Goal: Task Accomplishment & Management: Manage account settings

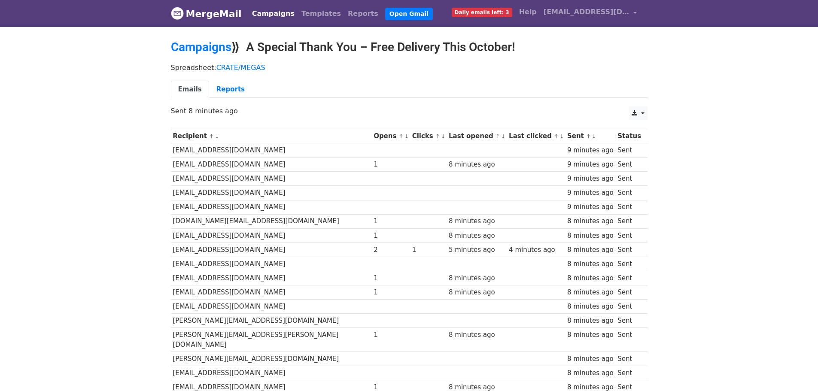
click at [263, 13] on link "Campaigns" at bounding box center [273, 13] width 49 height 17
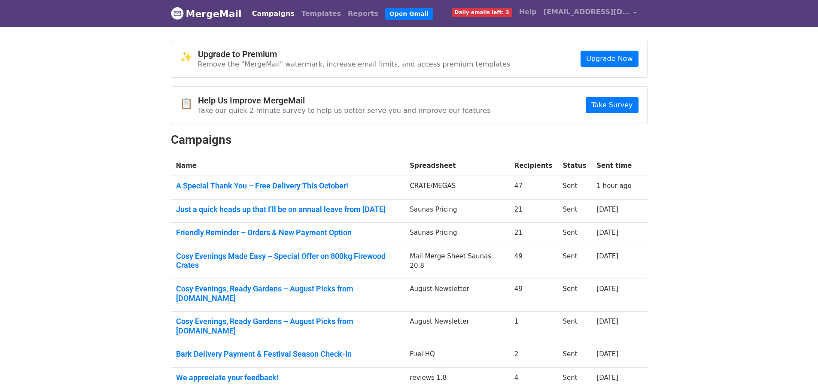
click at [304, 183] on link "A Special Thank You – Free Delivery This October!" at bounding box center [288, 185] width 224 height 9
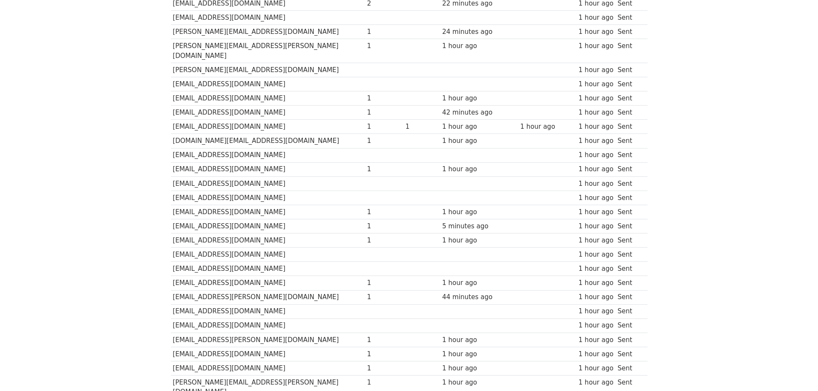
scroll to position [238, 0]
